Goal: Task Accomplishment & Management: Complete application form

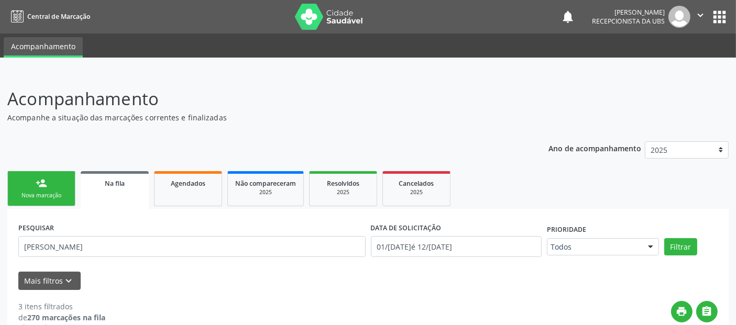
drag, startPoint x: 56, startPoint y: 205, endPoint x: 57, endPoint y: 196, distance: 9.5
click at [57, 196] on ul "person_add Nova marcação Na fila Agendados Não compareceram 2025 Resolvidos 202…" at bounding box center [367, 189] width 721 height 40
click at [56, 189] on link "person_add Nova marcação" at bounding box center [41, 188] width 68 height 35
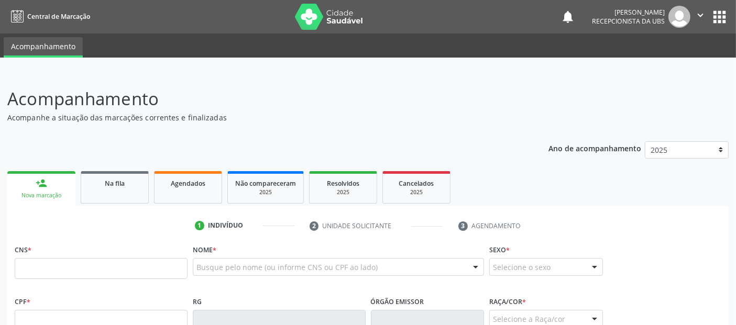
click at [166, 257] on div "CNS *" at bounding box center [101, 260] width 173 height 37
click at [129, 311] on input "text" at bounding box center [101, 320] width 173 height 21
type input "183.707.844-02"
type input "708 1028 1542 8910"
type input "13[DATE]"
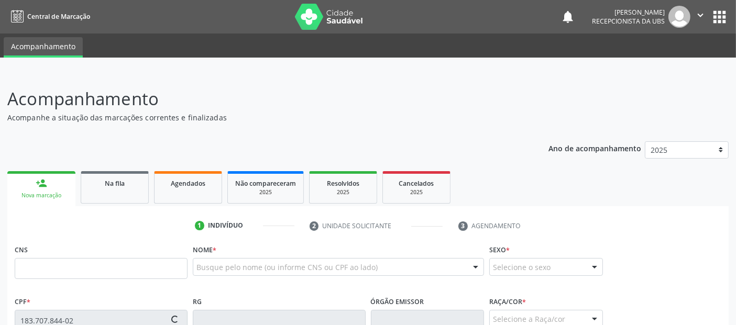
type input "[PERSON_NAME]"
type input "[PHONE_NUMBER]"
type input "S/N"
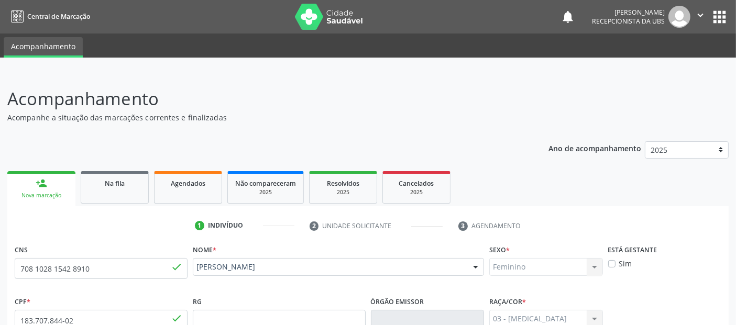
scroll to position [256, 0]
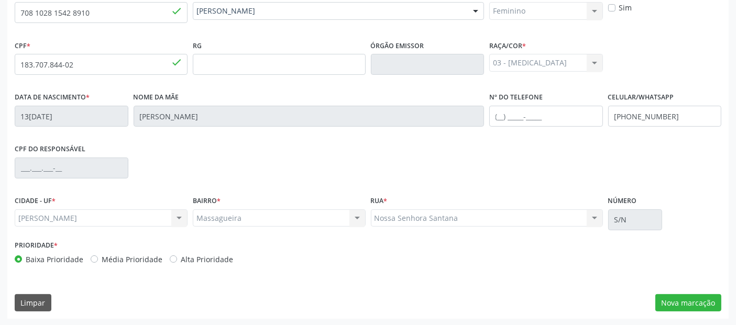
click at [663, 291] on div "CNS 708 1028 1542 8910 done Nome * [PERSON_NAME] [PERSON_NAME] CNS: 708 10[DEMO…" at bounding box center [367, 152] width 721 height 333
click at [670, 302] on button "Nova marcação" at bounding box center [688, 303] width 66 height 18
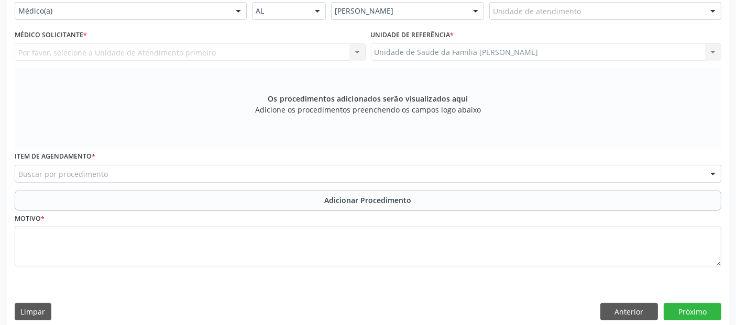
scroll to position [109, 0]
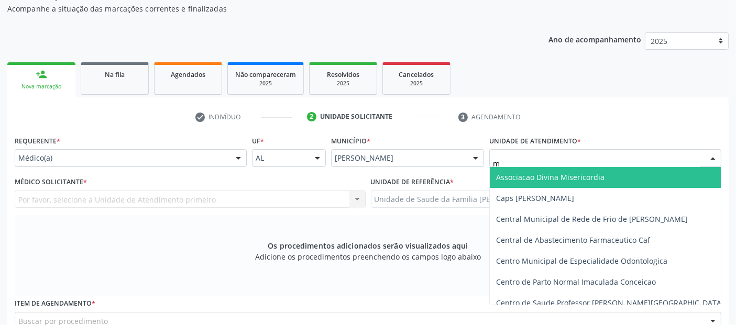
type input "ma"
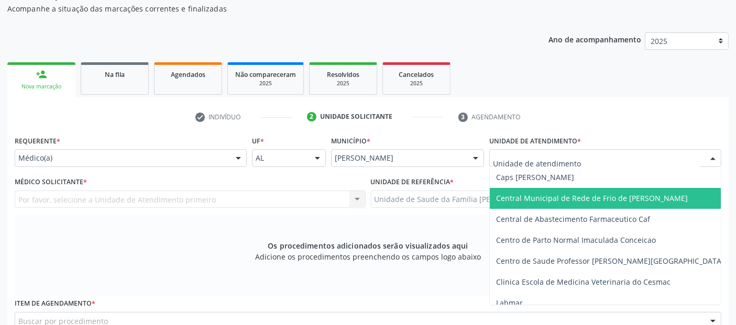
click at [159, 170] on div "Requerente * Médico(a) Médico(a) Enfermeiro(a) Paciente Nenhum resultado encont…" at bounding box center [130, 153] width 237 height 41
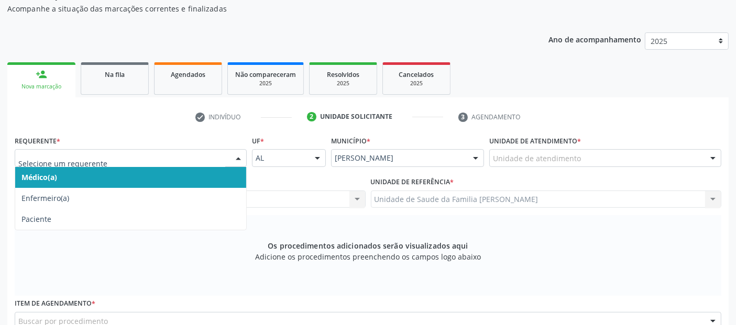
click at [146, 164] on div at bounding box center [131, 158] width 232 height 18
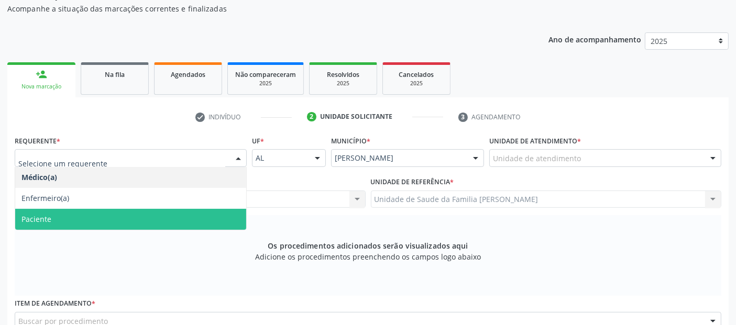
click at [43, 215] on span "Paciente" at bounding box center [36, 219] width 30 height 10
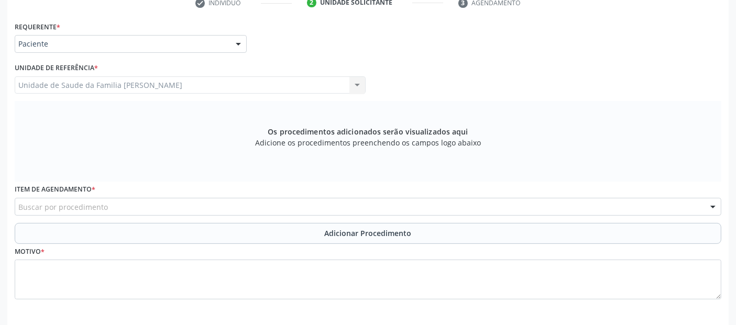
scroll to position [265, 0]
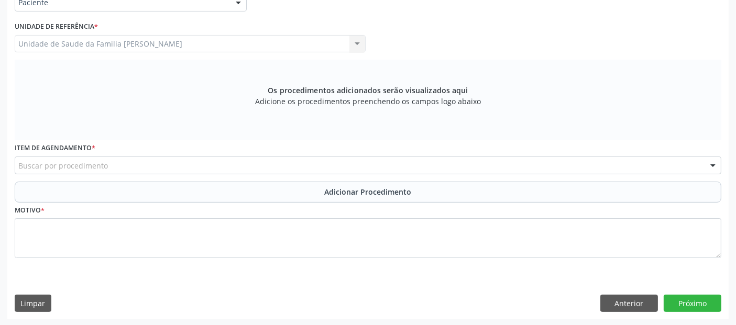
click at [172, 169] on div "Buscar por procedimento" at bounding box center [368, 166] width 707 height 18
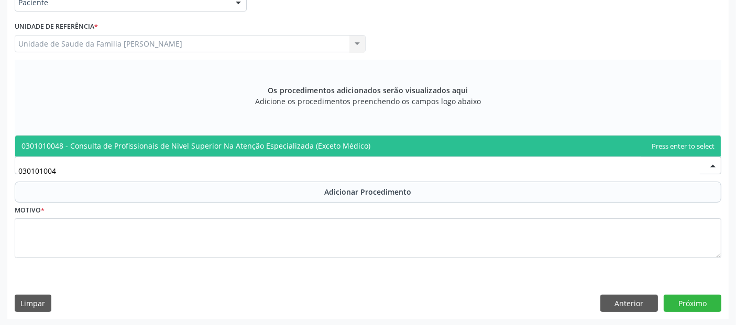
type input "0301010048"
click at [219, 148] on span "0301010048 - Consulta de Profissionais de Nivel Superior Na Atenção Especializa…" at bounding box center [195, 146] width 349 height 10
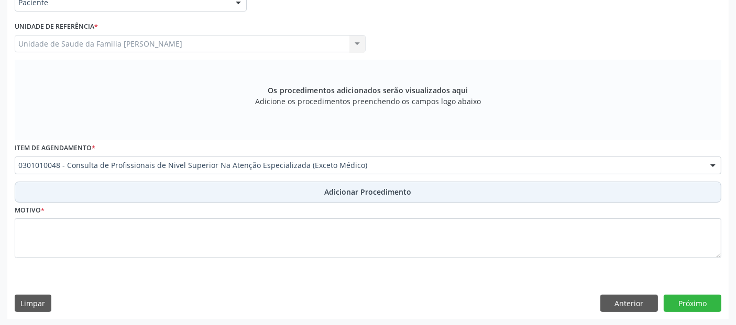
click at [190, 192] on button "Adicionar Procedimento" at bounding box center [368, 192] width 707 height 21
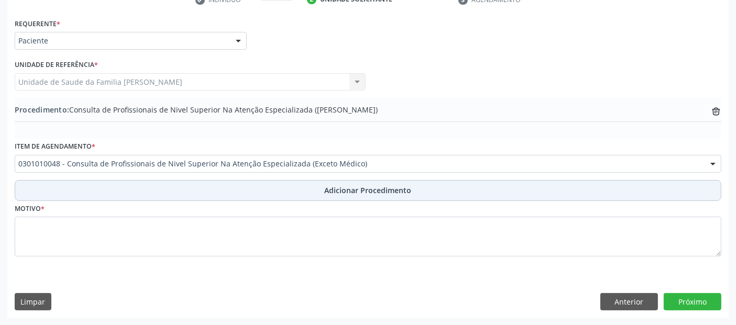
scroll to position [225, 0]
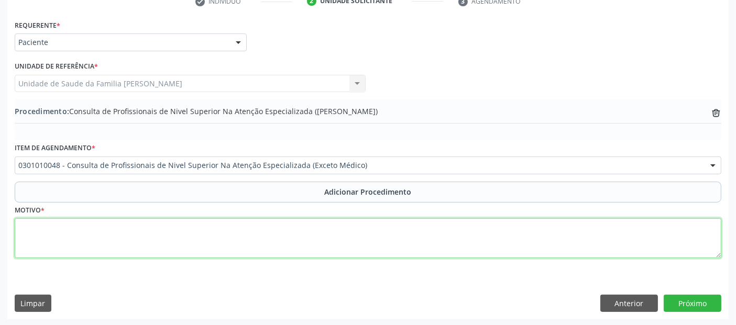
click at [152, 256] on textarea at bounding box center [368, 238] width 707 height 40
type textarea "CEO- CONSULTA EM CIRURGIA BUCO-MAXILO FACIAL."
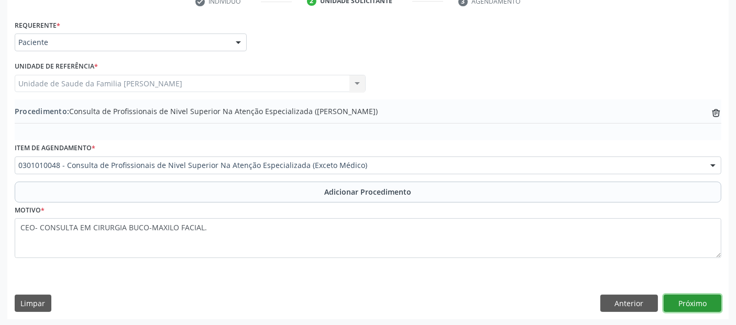
click at [686, 306] on button "Próximo" at bounding box center [693, 304] width 58 height 18
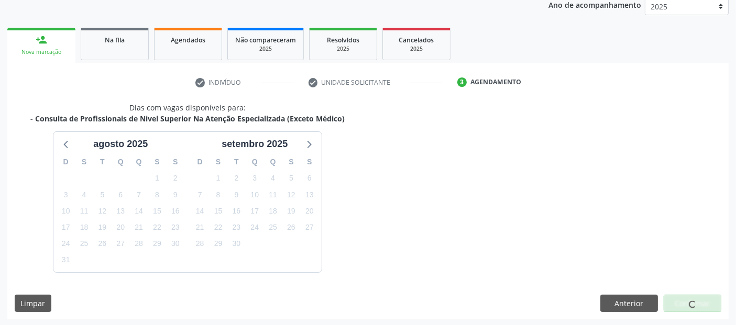
scroll to position [174, 0]
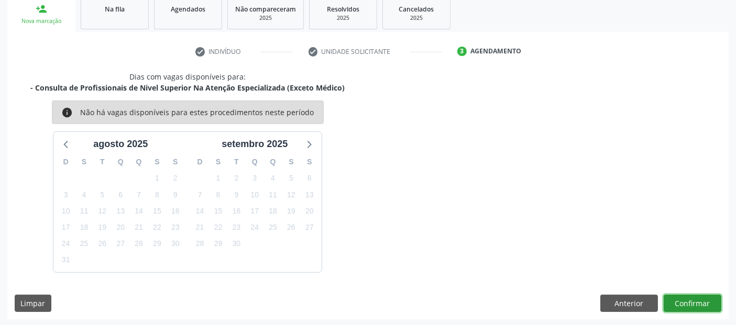
click at [688, 298] on button "Confirmar" at bounding box center [693, 304] width 58 height 18
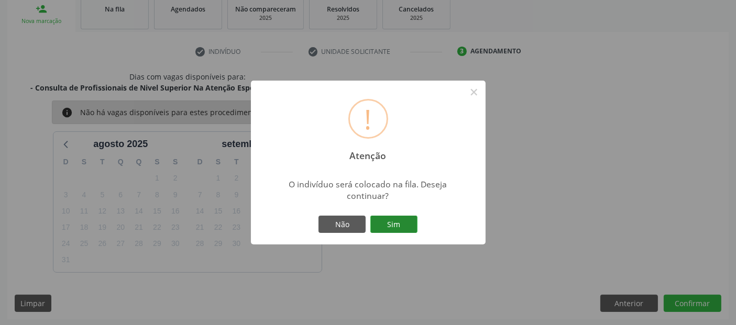
click at [392, 220] on button "Sim" at bounding box center [393, 225] width 47 height 18
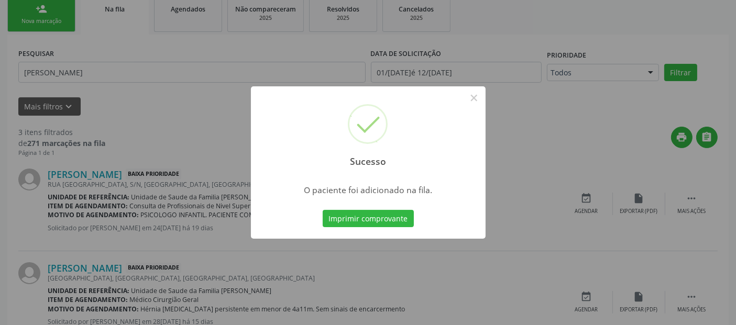
scroll to position [37, 0]
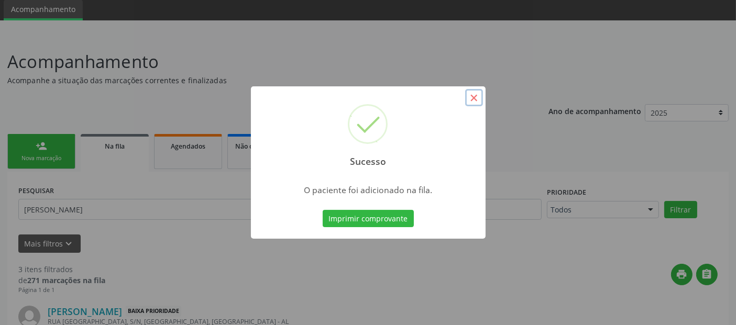
click at [473, 100] on button "×" at bounding box center [474, 98] width 18 height 18
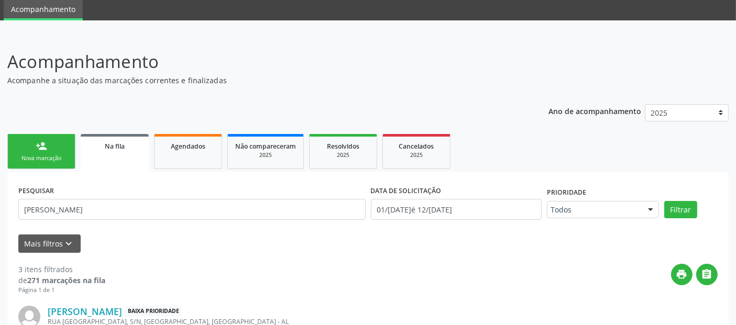
click at [16, 157] on div "Nova marcação" at bounding box center [41, 159] width 52 height 8
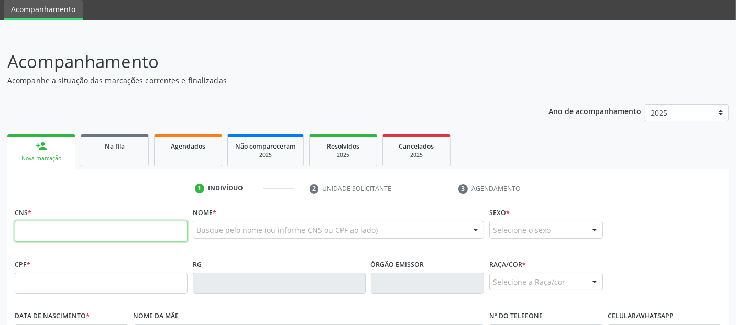
click at [114, 232] on input "text" at bounding box center [101, 231] width 173 height 21
type input "709 6066 6237 8073"
type input "122.926.944-41"
type input "03/[DATE]"
type input "[PERSON_NAME]"
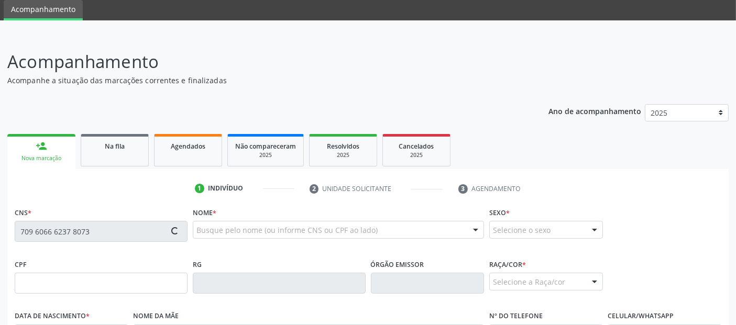
type input "[PHONE_NUMBER]"
type input "393"
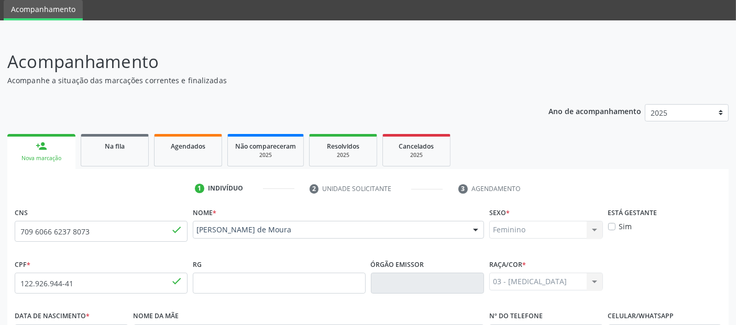
scroll to position [256, 0]
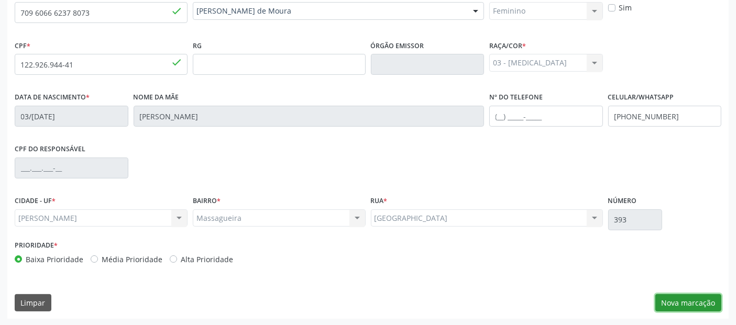
click at [675, 302] on button "Nova marcação" at bounding box center [688, 303] width 66 height 18
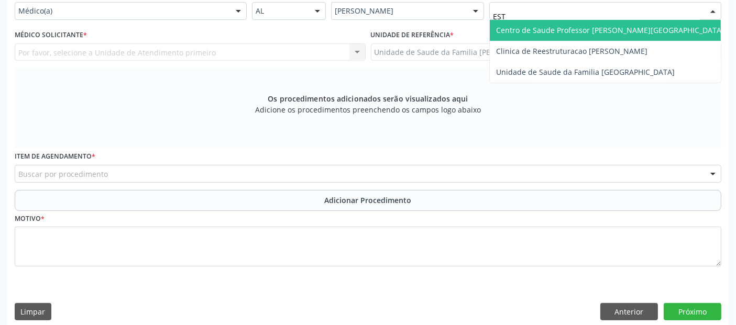
type input "ESTA"
click at [516, 30] on span "Centro de Saude Professor [PERSON_NAME][GEOGRAPHIC_DATA]" at bounding box center [610, 30] width 228 height 10
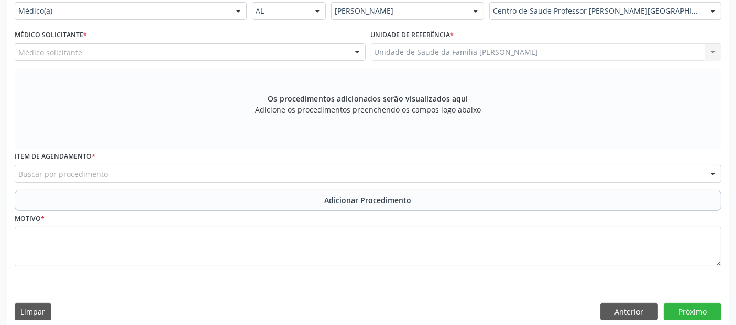
click at [93, 55] on div "Médico solicitante" at bounding box center [190, 52] width 351 height 18
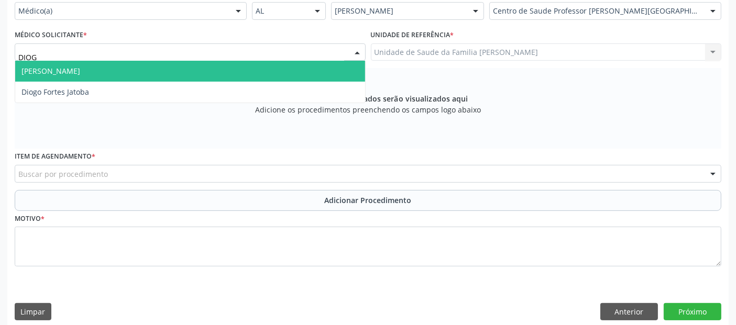
type input "DIOGO"
click at [80, 68] on span "[PERSON_NAME]" at bounding box center [50, 71] width 59 height 10
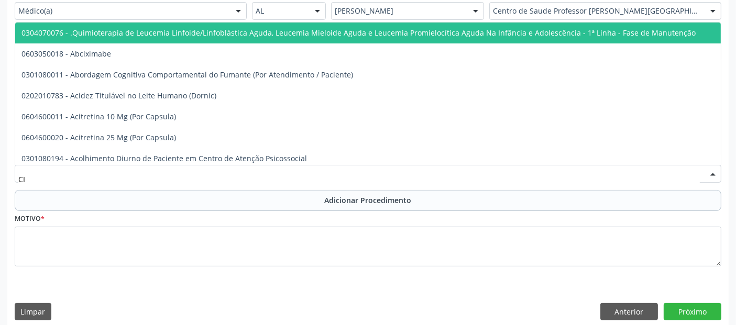
type input "C"
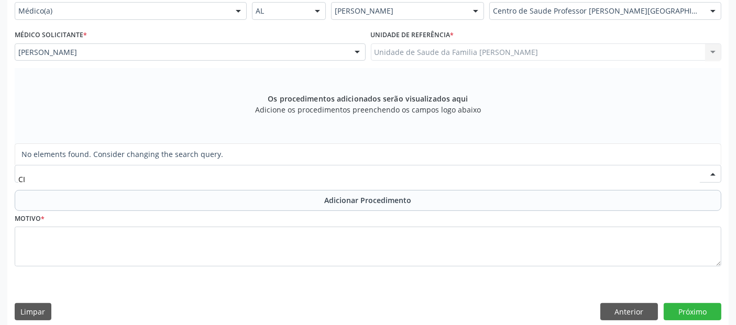
type input "C"
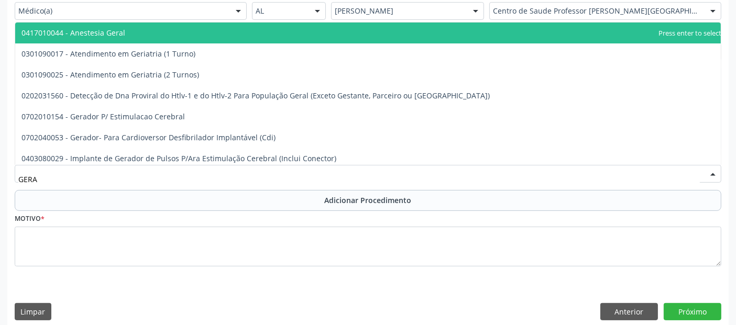
type input "GERAL"
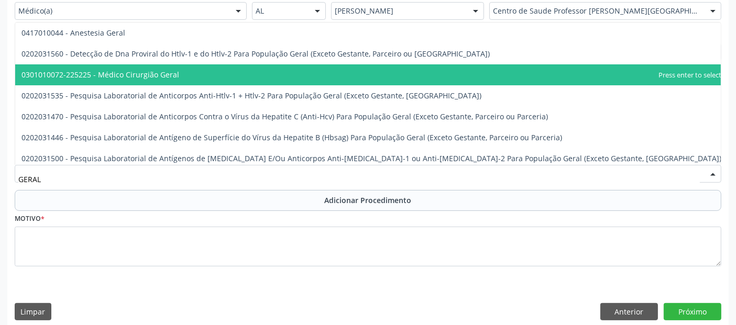
click at [172, 67] on span "0301010072-225225 - Médico Cirurgião Geral" at bounding box center [371, 74] width 712 height 21
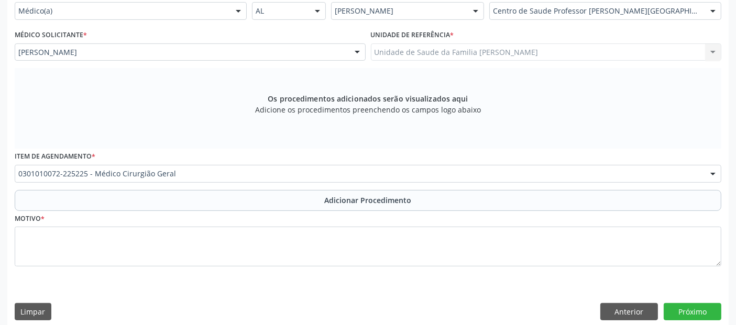
click at [160, 201] on button "Adicionar Procedimento" at bounding box center [368, 200] width 707 height 21
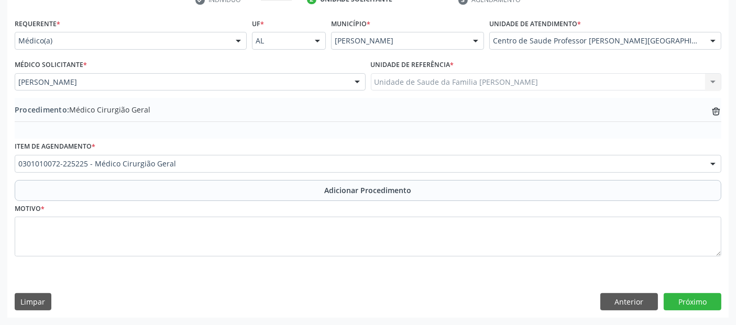
scroll to position [225, 0]
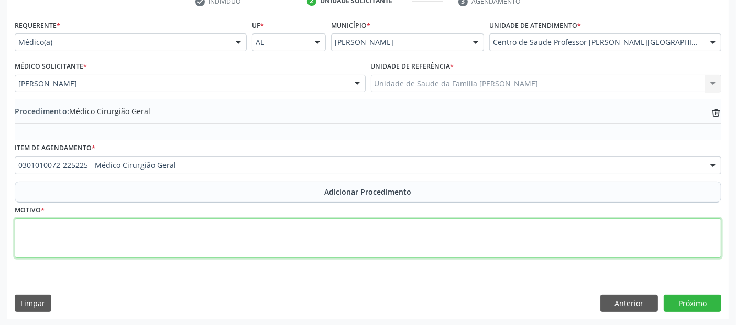
click at [143, 239] on textarea at bounding box center [368, 238] width 707 height 40
click at [29, 225] on textarea "EXCERE DE CISTO." at bounding box center [368, 238] width 707 height 40
click at [48, 228] on textarea "EXECERE DE CISTO." at bounding box center [368, 238] width 707 height 40
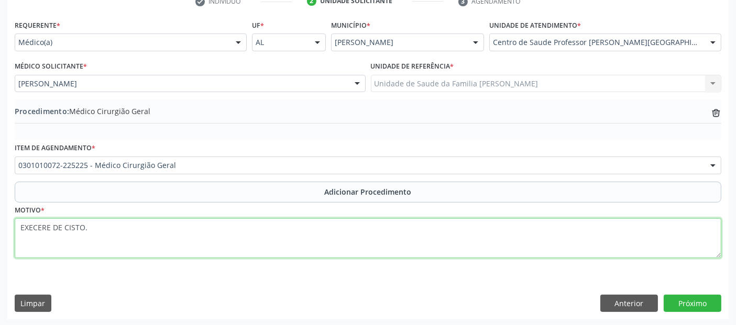
click at [48, 228] on textarea "EXECERE DE CISTO." at bounding box center [368, 238] width 707 height 40
type textarea "RETIRA DE CISTO."
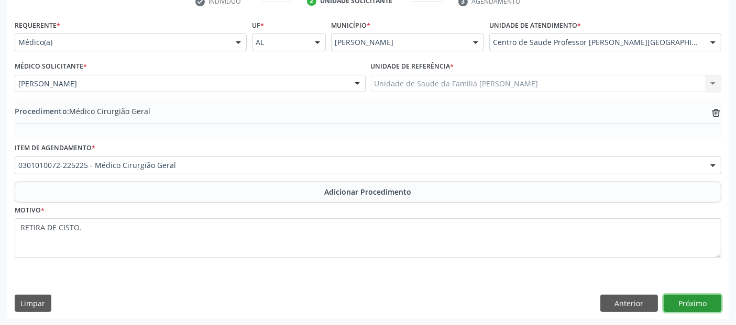
click at [690, 303] on button "Próximo" at bounding box center [693, 304] width 58 height 18
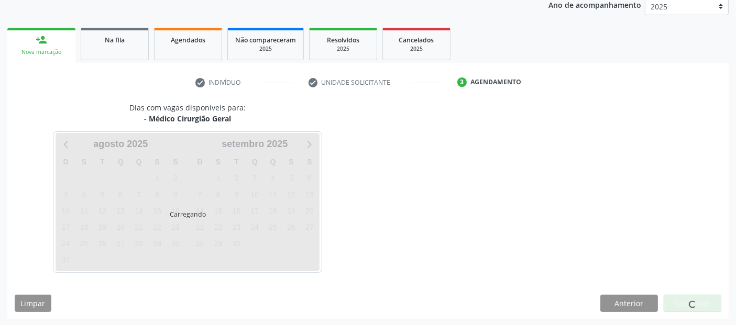
scroll to position [174, 0]
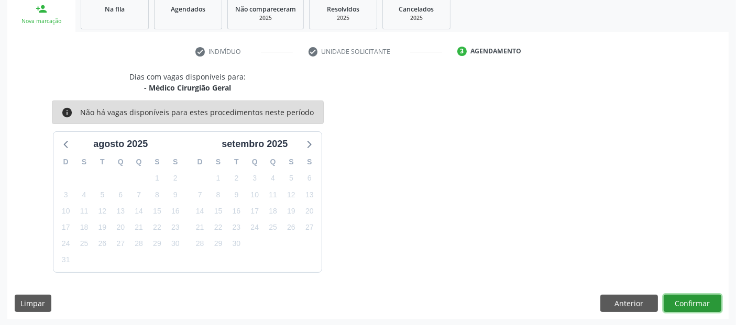
click at [690, 303] on button "Confirmar" at bounding box center [693, 304] width 58 height 18
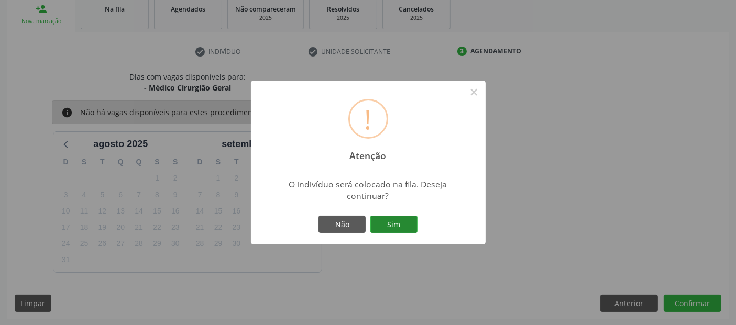
click at [393, 225] on button "Sim" at bounding box center [393, 225] width 47 height 18
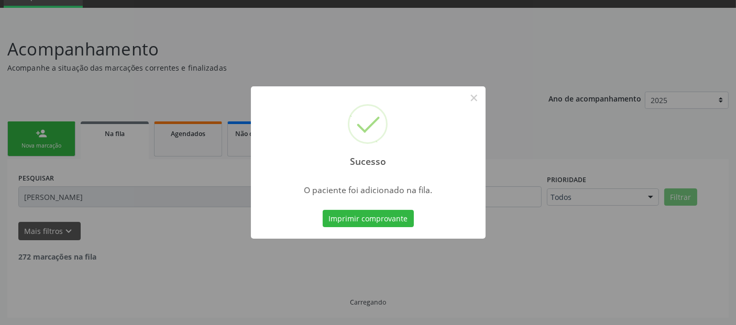
scroll to position [37, 0]
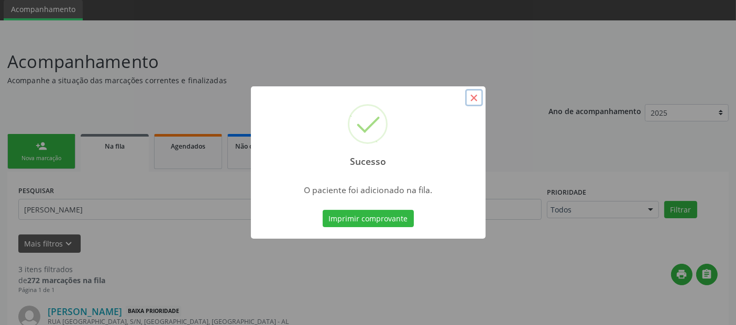
click at [479, 101] on button "×" at bounding box center [474, 98] width 18 height 18
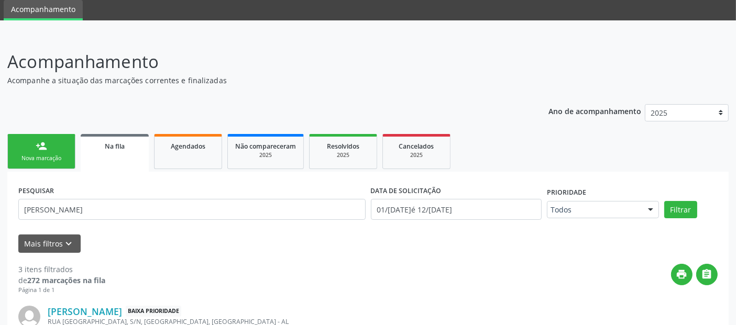
click at [14, 140] on link "person_add Nova marcação" at bounding box center [41, 151] width 68 height 35
